Goal: Information Seeking & Learning: Learn about a topic

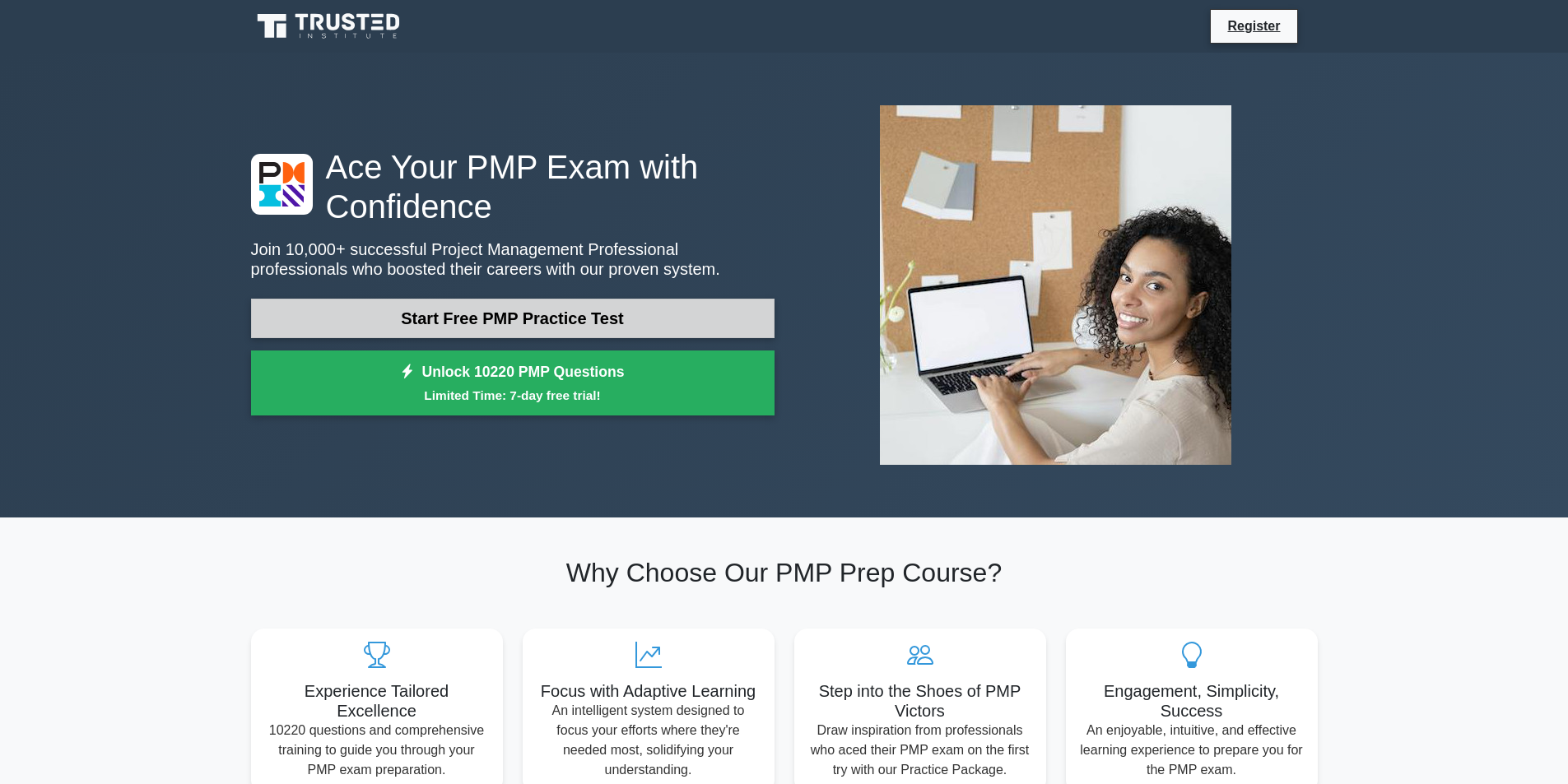
click at [456, 323] on link "Start Free PMP Practice Test" at bounding box center [513, 318] width 524 height 39
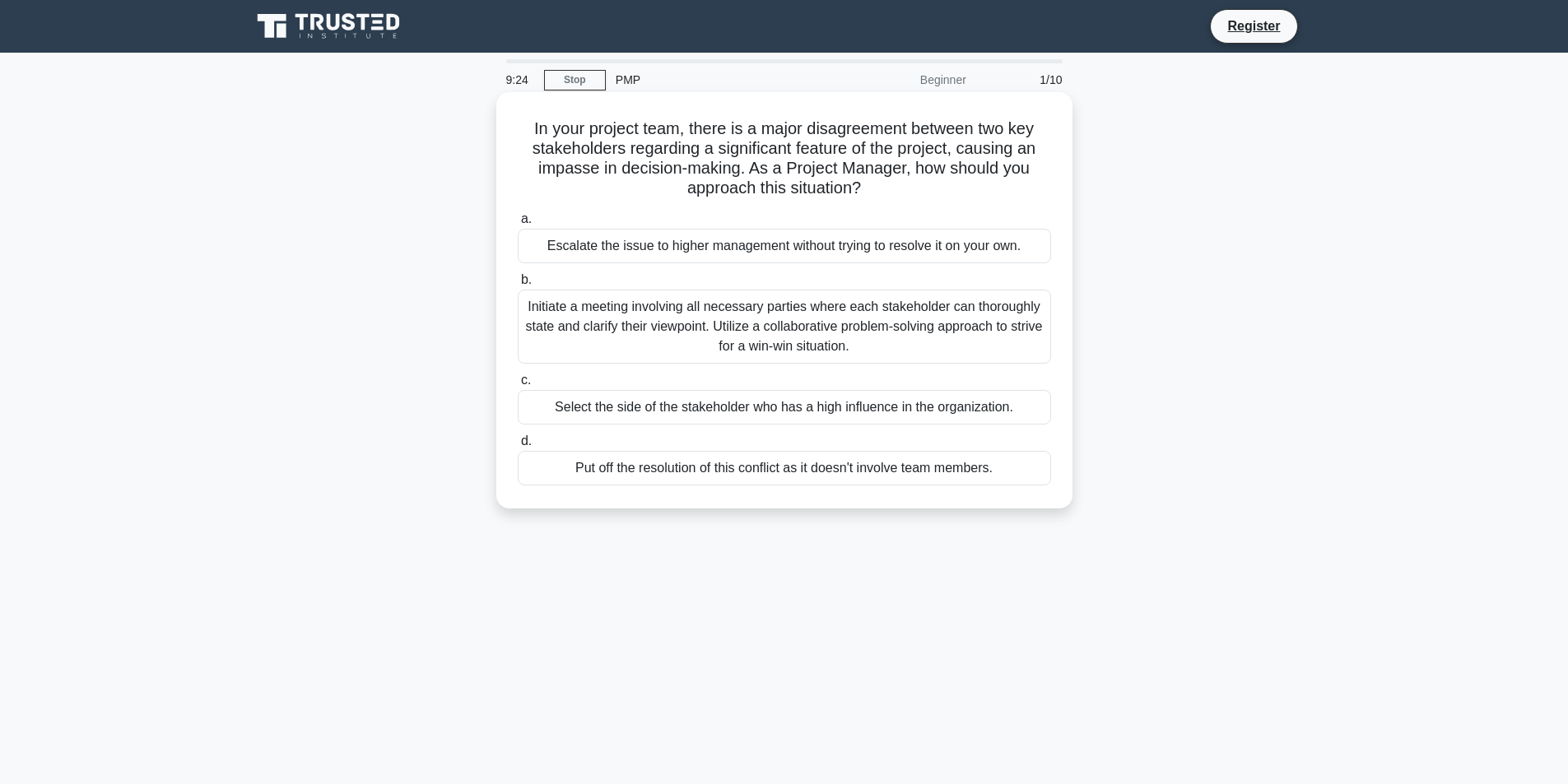
click at [680, 314] on div "Initiate a meeting involving all necessary parties where each stakeholder can t…" at bounding box center [784, 326] width 534 height 74
click at [517, 285] on input "b. Initiate a meeting involving all necessary parties where each stakeholder ca…" at bounding box center [517, 281] width 0 height 11
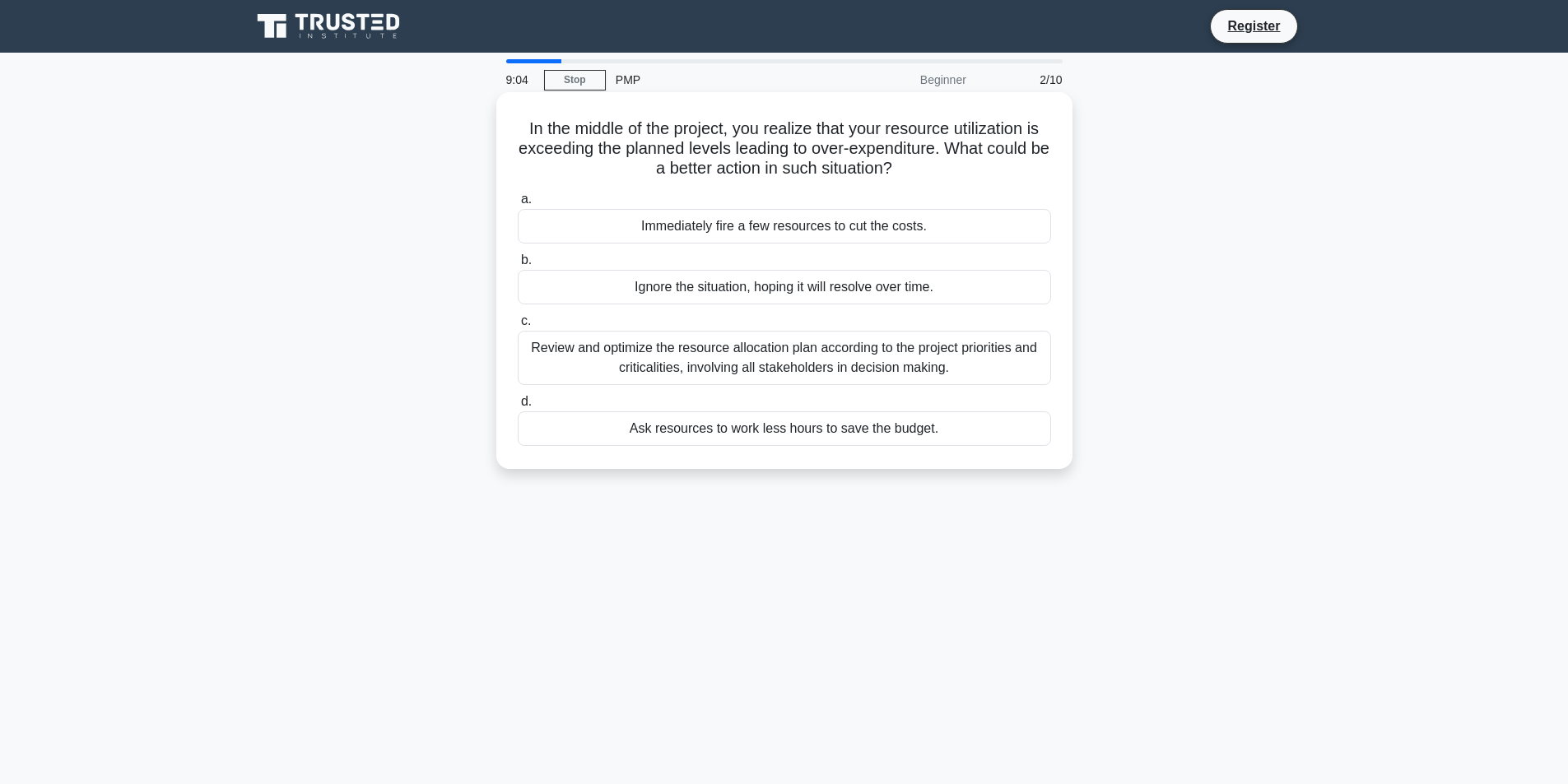
click at [706, 355] on div "Review and optimize the resource allocation plan according to the project prior…" at bounding box center [784, 357] width 534 height 54
click at [517, 326] on input "c. Review and optimize the resource allocation plan according to the project pr…" at bounding box center [517, 322] width 0 height 11
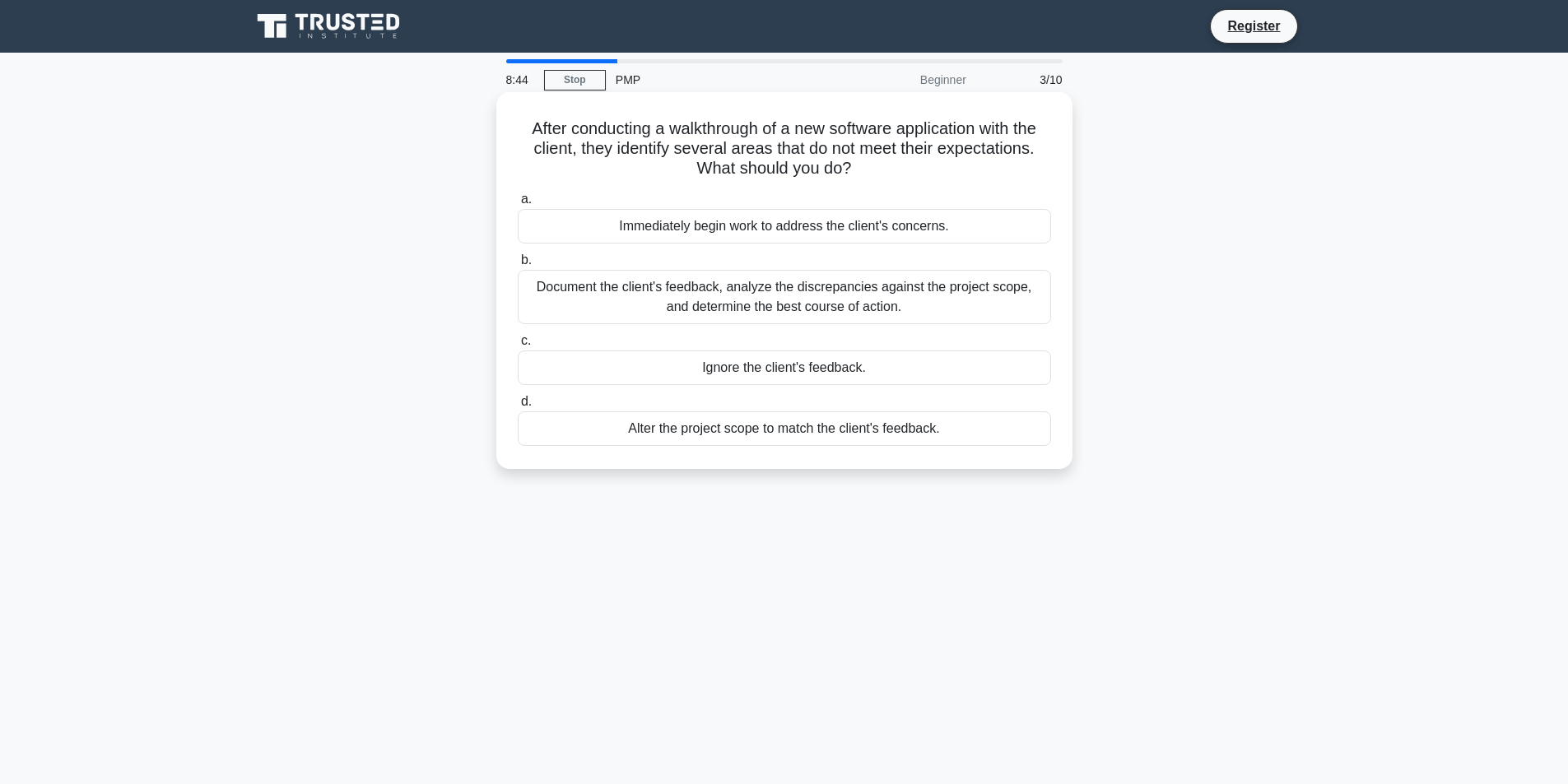
click at [767, 284] on div "Document the client's feedback, analyze the discrepancies against the project s…" at bounding box center [784, 296] width 534 height 54
click at [517, 266] on input "b. Document the client's feedback, analyze the discrepancies against the projec…" at bounding box center [517, 260] width 0 height 11
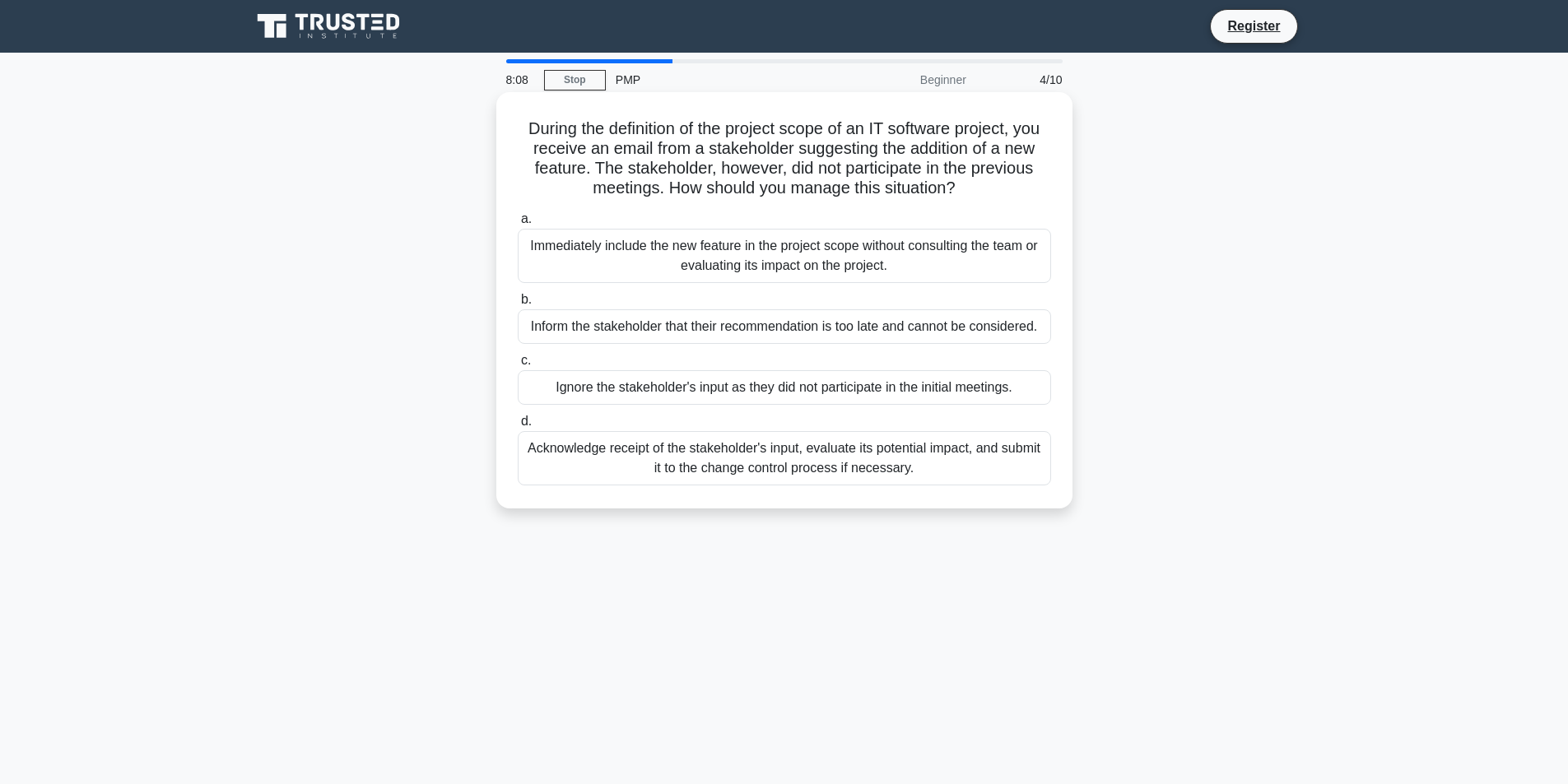
click at [741, 460] on div "Acknowledge receipt of the stakeholder's input, evaluate its potential impact, …" at bounding box center [784, 458] width 534 height 54
click at [517, 427] on input "d. Acknowledge receipt of the stakeholder's input, evaluate its potential impac…" at bounding box center [517, 422] width 0 height 11
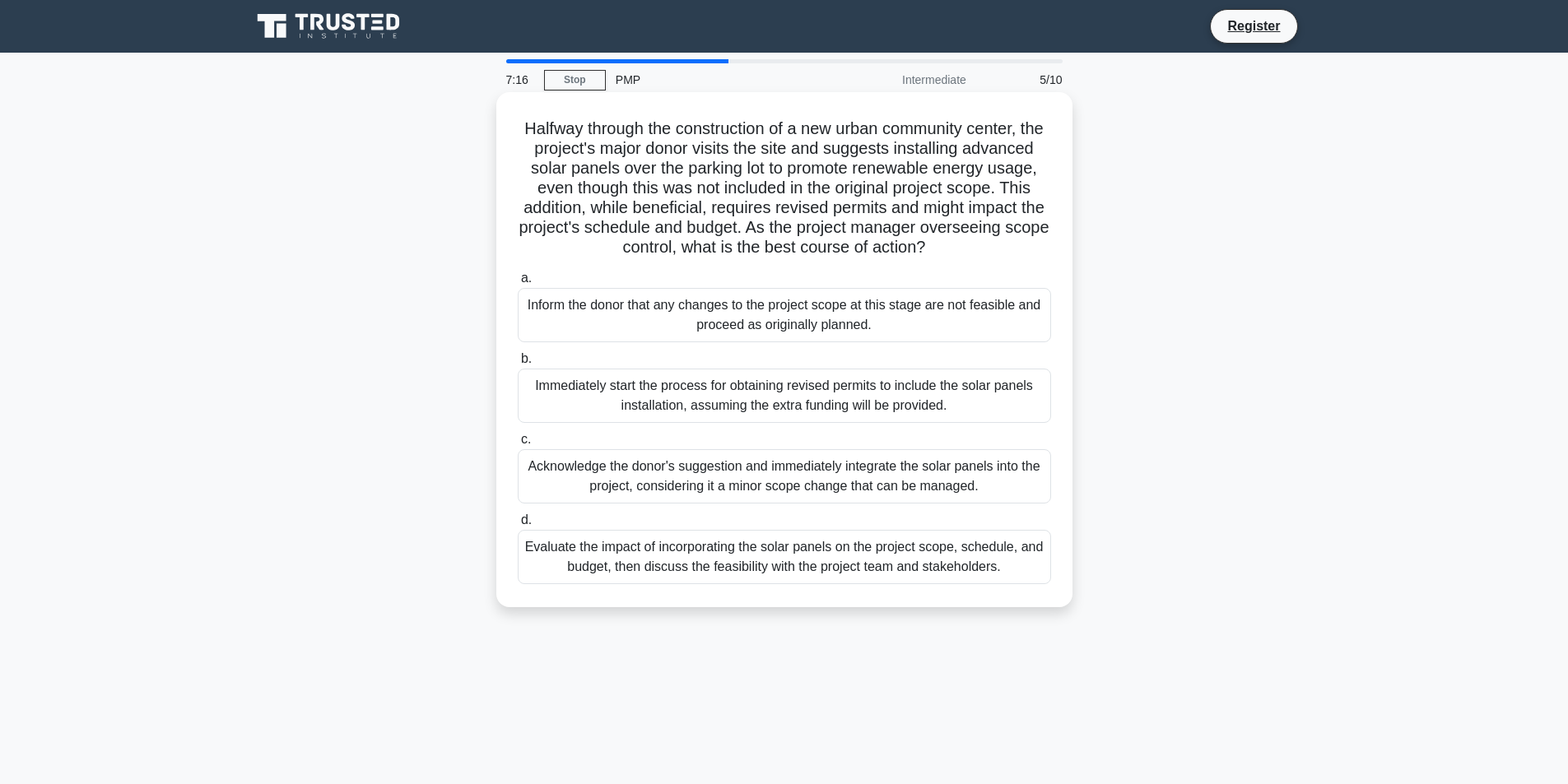
click at [719, 574] on div "Evaluate the impact of incorporating the solar panels on the project scope, sch…" at bounding box center [784, 556] width 534 height 54
click at [517, 525] on input "d. Evaluate the impact of incorporating the solar panels on the project scope, …" at bounding box center [517, 521] width 0 height 11
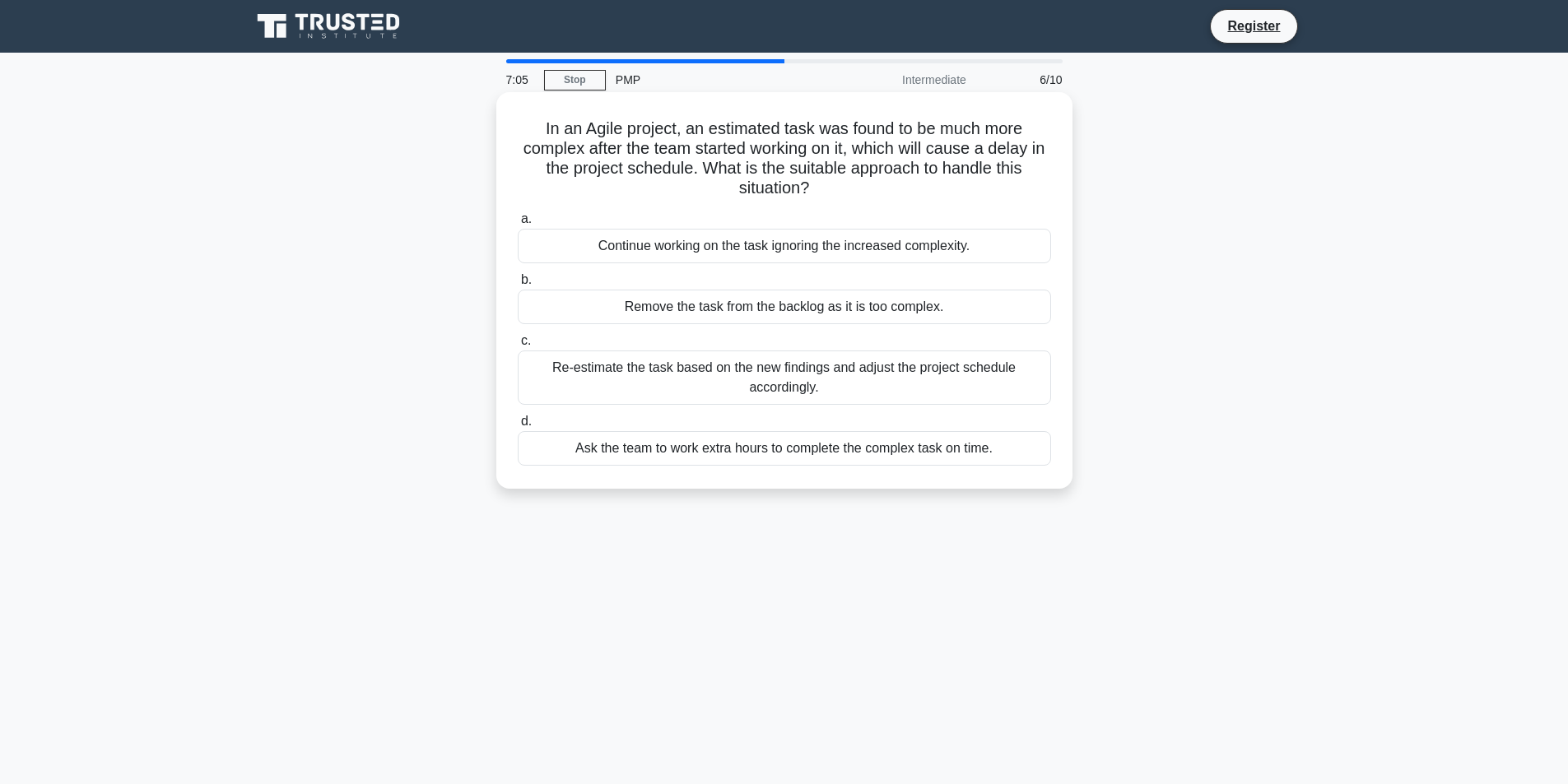
click at [649, 376] on div "Re-estimate the task based on the new findings and adjust the project schedule …" at bounding box center [784, 377] width 534 height 54
click at [517, 346] on input "c. Re-estimate the task based on the new findings and adjust the project schedu…" at bounding box center [517, 341] width 0 height 11
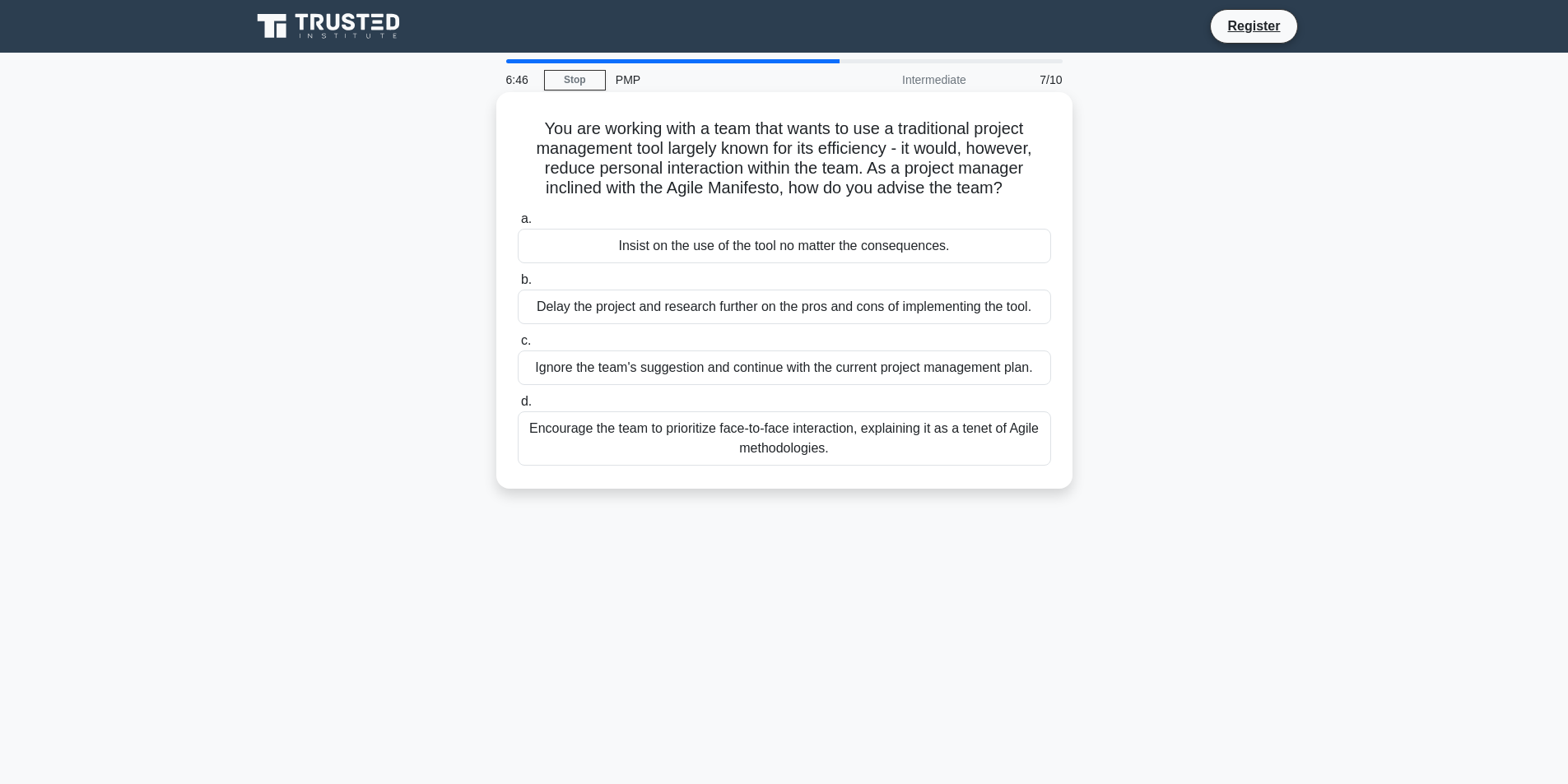
click at [659, 429] on div "Encourage the team to prioritize face-to-face interaction, explaining it as a t…" at bounding box center [784, 438] width 534 height 54
click at [517, 408] on input "d. Encourage the team to prioritize face-to-face interaction, explaining it as …" at bounding box center [517, 402] width 0 height 11
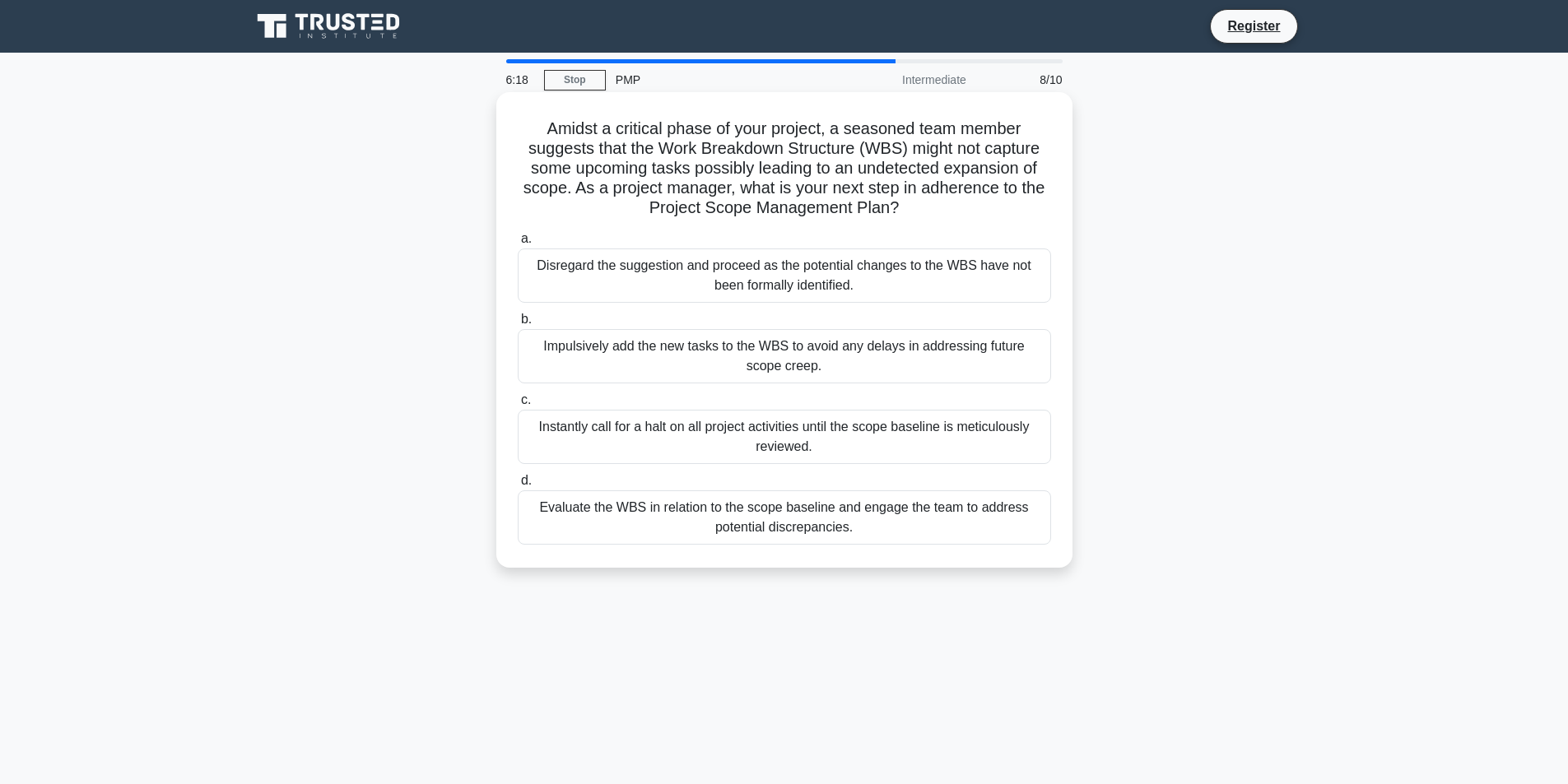
click at [699, 522] on div "Evaluate the WBS in relation to the scope baseline and engage the team to addre…" at bounding box center [784, 517] width 534 height 54
click at [517, 486] on input "d. Evaluate the WBS in relation to the scope baseline and engage the team to ad…" at bounding box center [517, 481] width 0 height 11
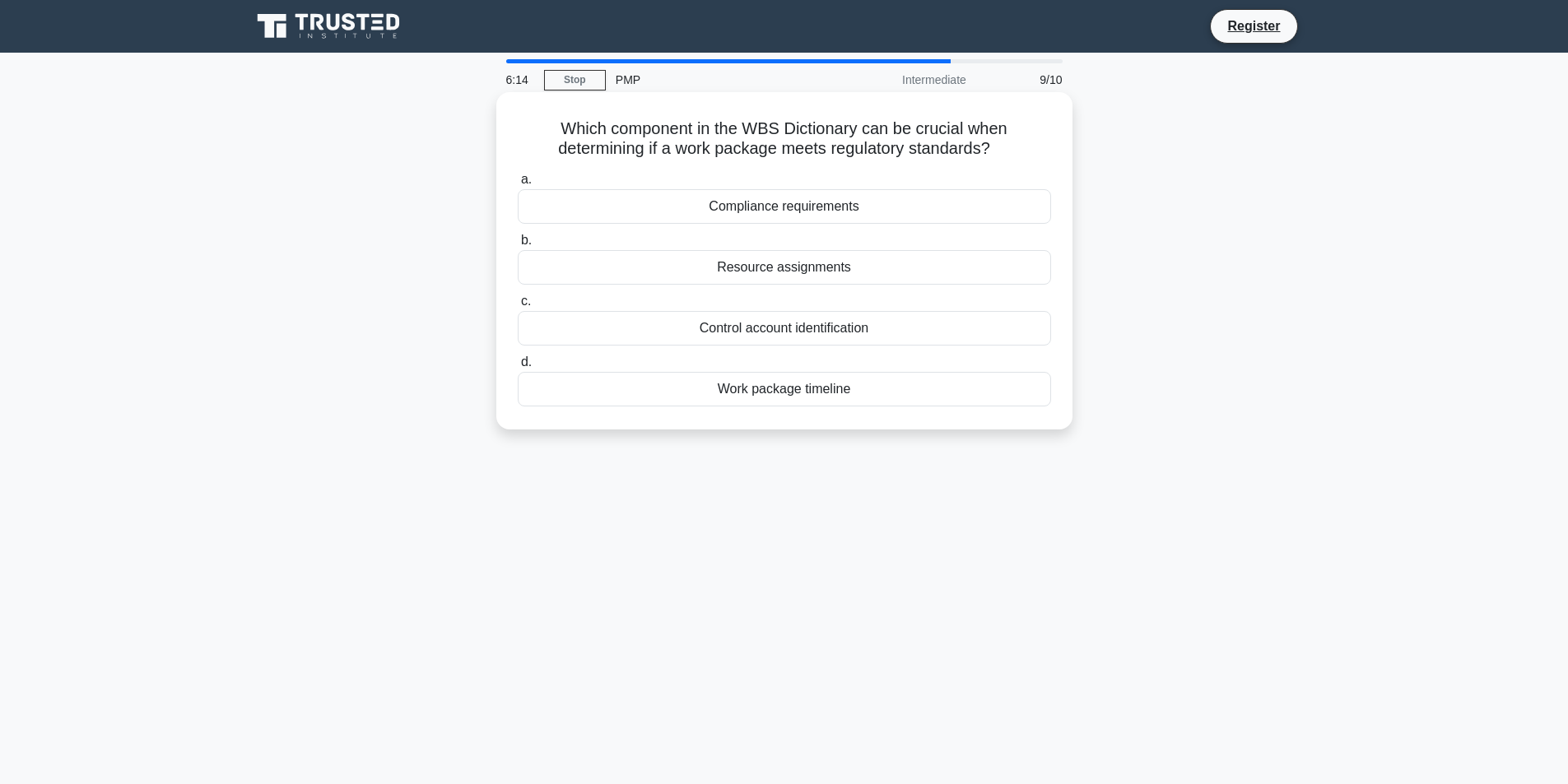
click at [673, 159] on h5 "Which component in the WBS Dictionary can be crucial when determining if a work…" at bounding box center [784, 139] width 537 height 41
click at [684, 259] on div "Resource assignments" at bounding box center [784, 268] width 534 height 35
click at [517, 246] on input "b. Resource assignments" at bounding box center [517, 241] width 0 height 11
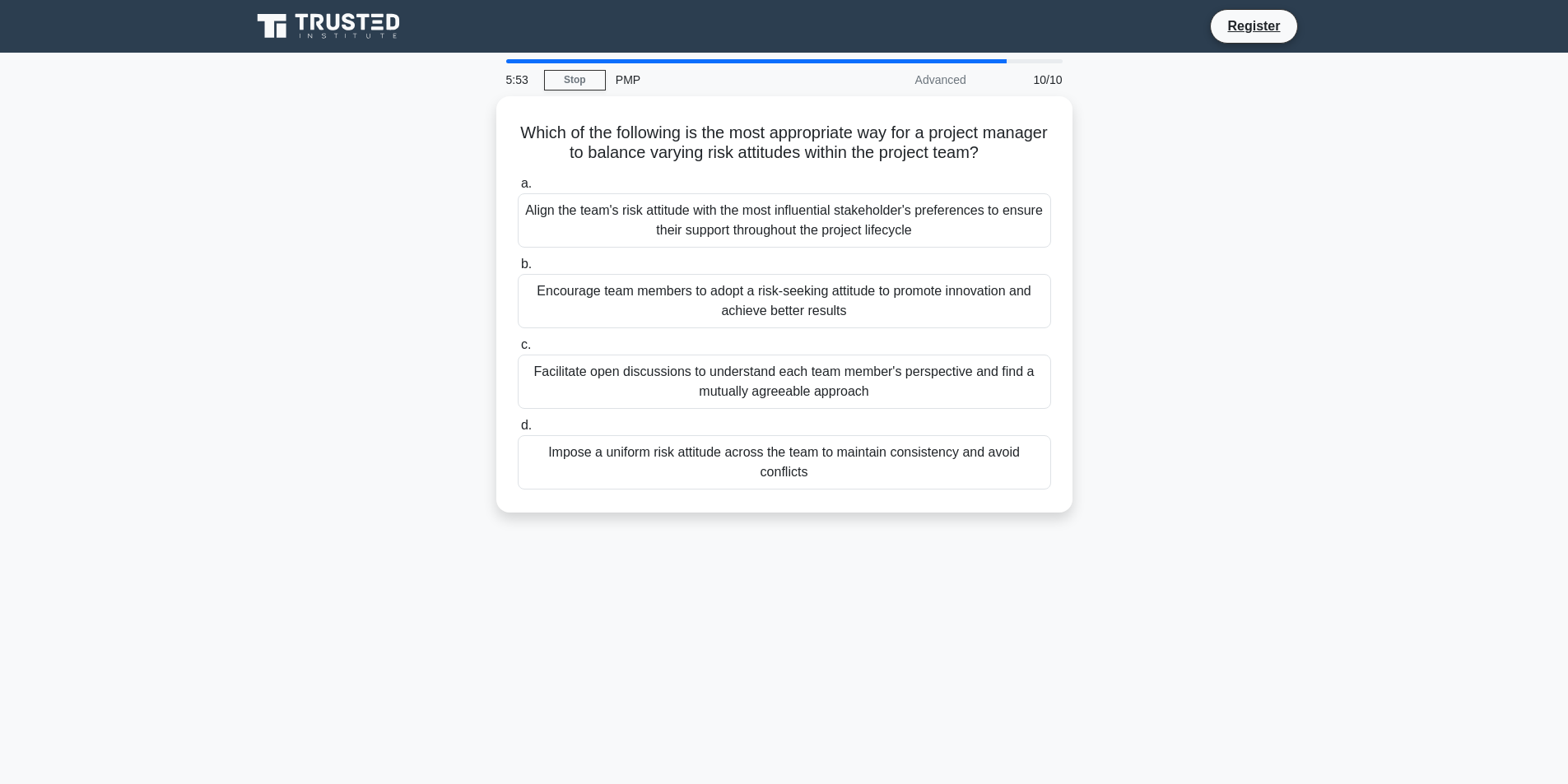
click at [684, 259] on label "b. Encourage team members to adopt a risk-seeking attitude to promote innovatio…" at bounding box center [784, 291] width 534 height 74
click at [517, 260] on input "b. Encourage team members to adopt a risk-seeking attitude to promote innovatio…" at bounding box center [517, 265] width 0 height 11
